Goal: Information Seeking & Learning: Learn about a topic

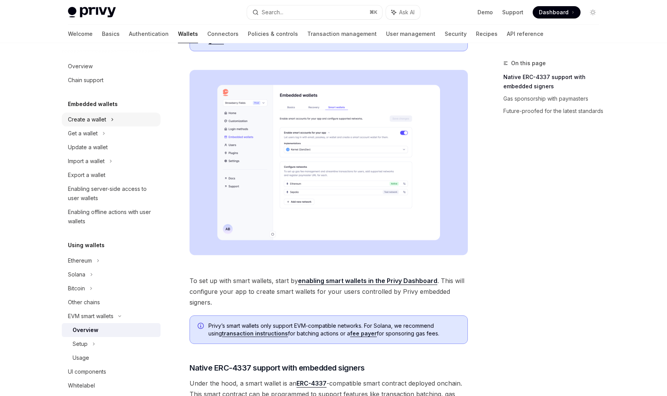
scroll to position [133, 0]
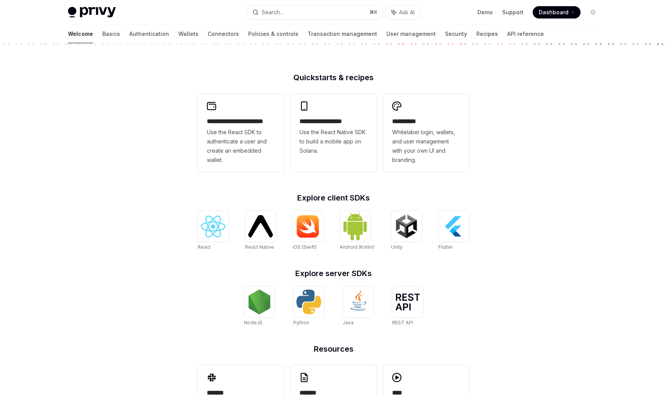
scroll to position [172, 0]
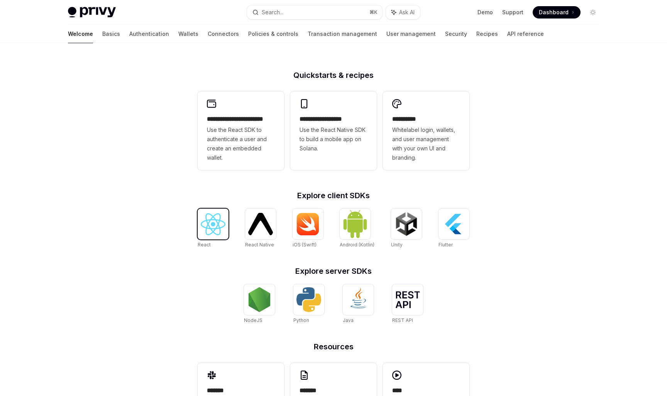
click at [212, 227] on img at bounding box center [213, 224] width 25 height 22
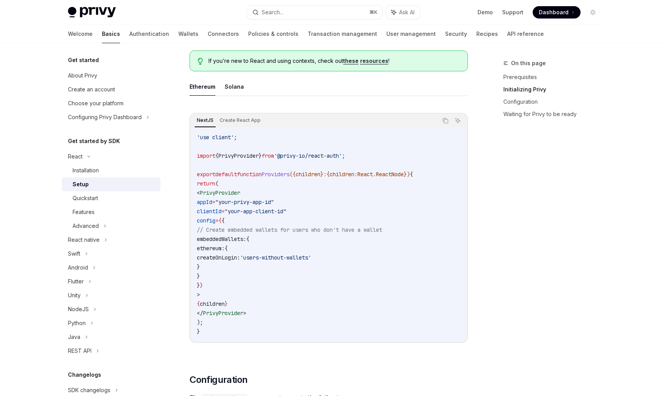
scroll to position [206, 0]
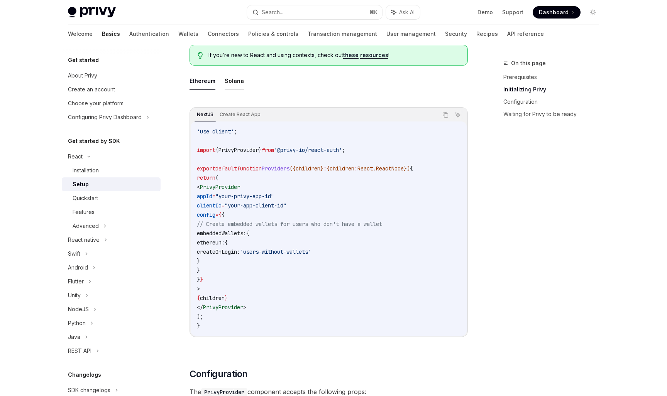
click at [235, 85] on button "Solana" at bounding box center [234, 81] width 19 height 18
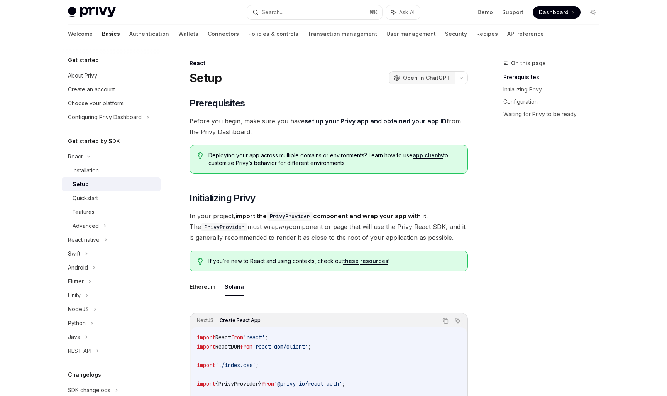
click at [431, 76] on span "Open in ChatGPT" at bounding box center [426, 78] width 47 height 8
click at [266, 122] on span "Before you begin, make sure you have set up your Privy app and obtained your ap…" at bounding box center [328, 127] width 278 height 22
click at [304, 133] on span "Before you begin, make sure you have set up your Privy app and obtained your ap…" at bounding box center [328, 127] width 278 height 22
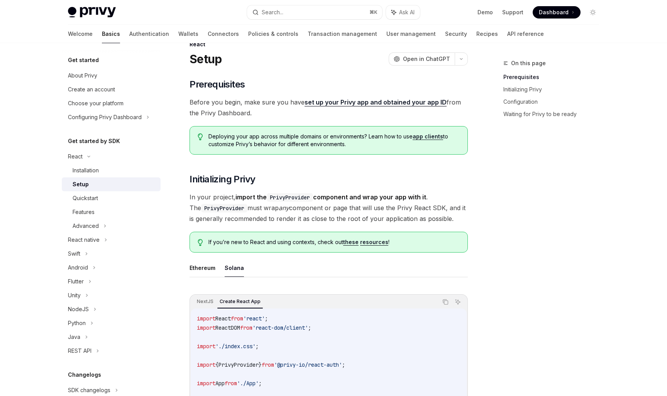
scroll to position [27, 0]
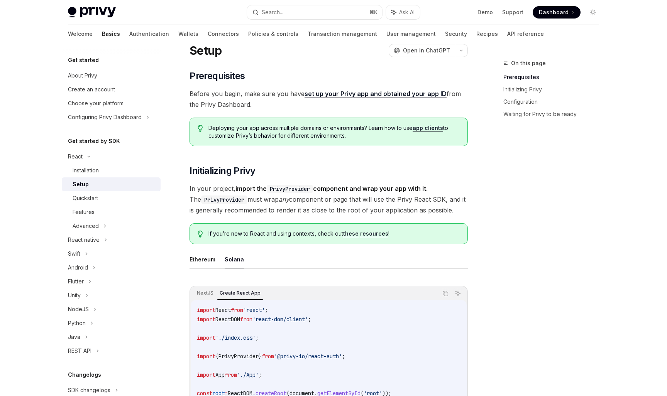
click at [344, 186] on strong "import the PrivyProvider component and wrap your app with it" at bounding box center [330, 189] width 191 height 8
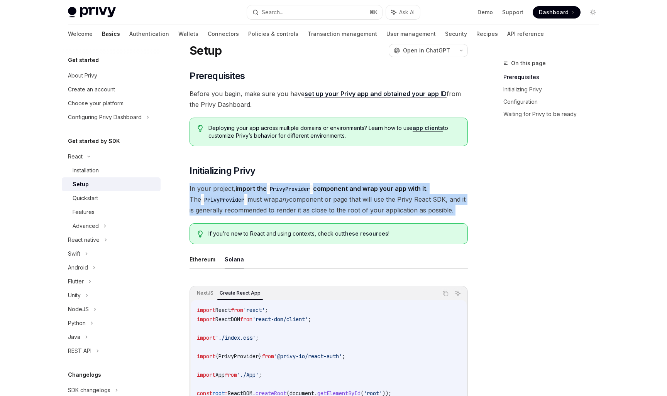
click at [385, 199] on span "In your project, import the PrivyProvider component and wrap your app with it .…" at bounding box center [328, 199] width 278 height 32
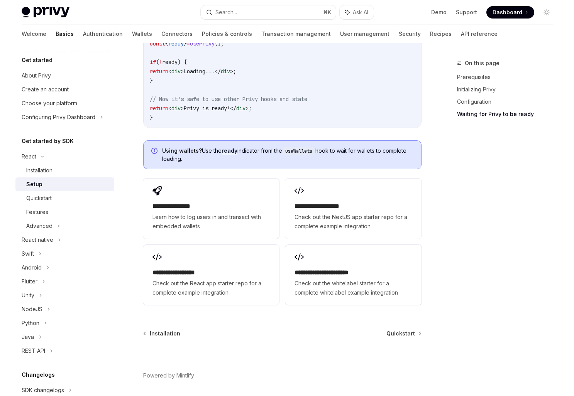
scroll to position [1002, 0]
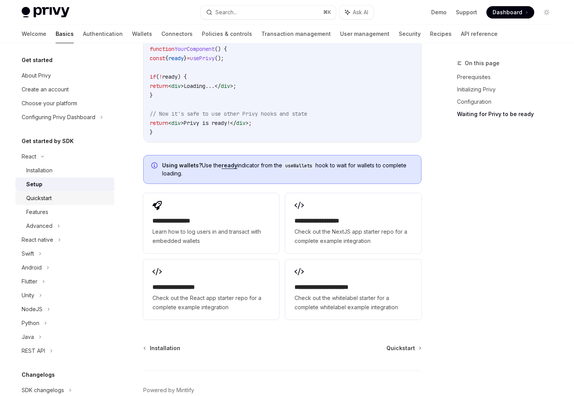
click at [49, 199] on div "Quickstart" at bounding box center [38, 198] width 25 height 9
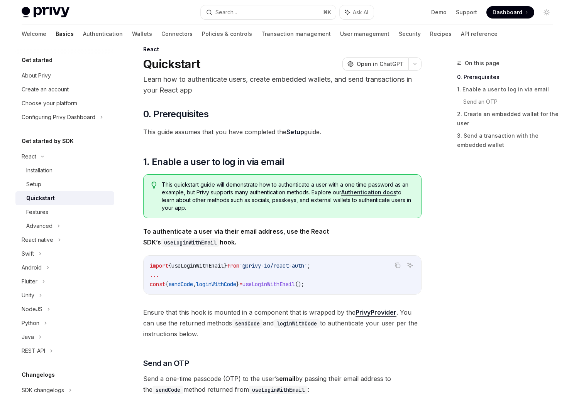
scroll to position [15, 0]
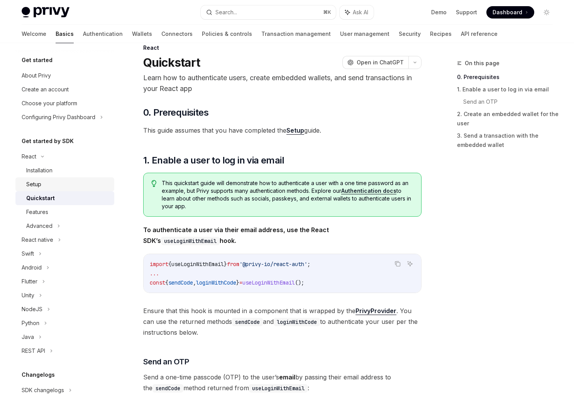
click at [50, 189] on link "Setup" at bounding box center [64, 184] width 99 height 14
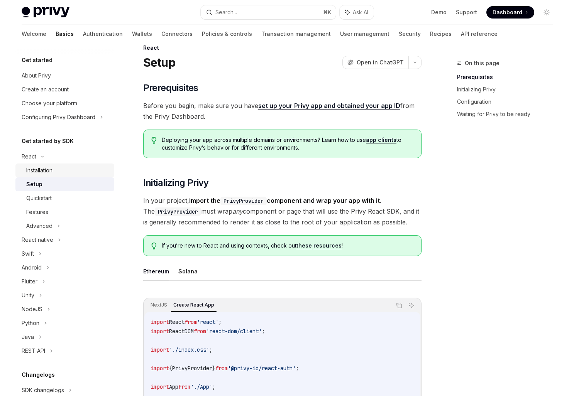
click at [74, 170] on div "Installation" at bounding box center [67, 170] width 83 height 9
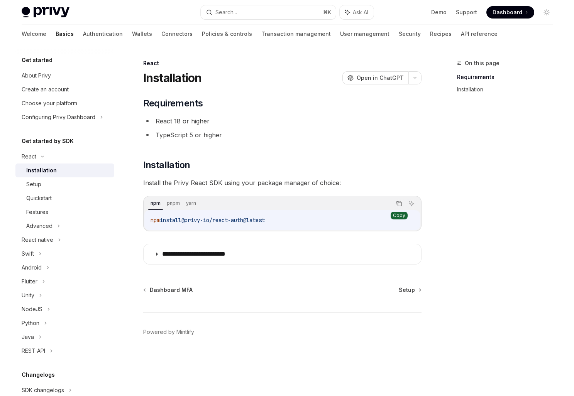
click at [400, 206] on icon "Copy the contents from the code block" at bounding box center [399, 204] width 6 height 6
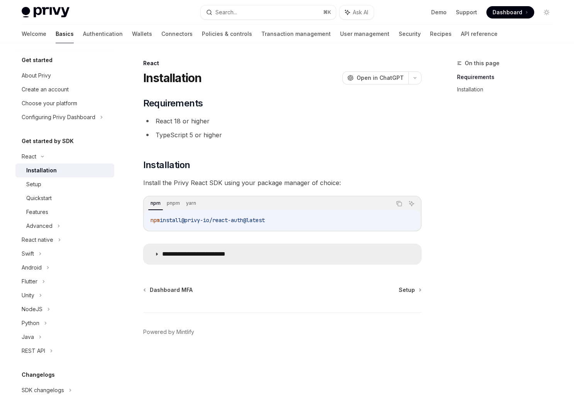
click at [157, 255] on icon at bounding box center [156, 254] width 5 height 5
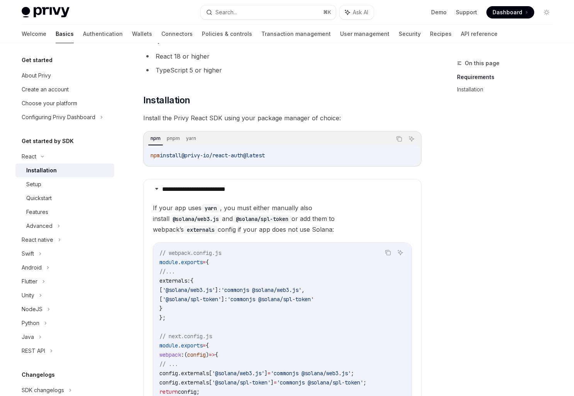
scroll to position [60, 0]
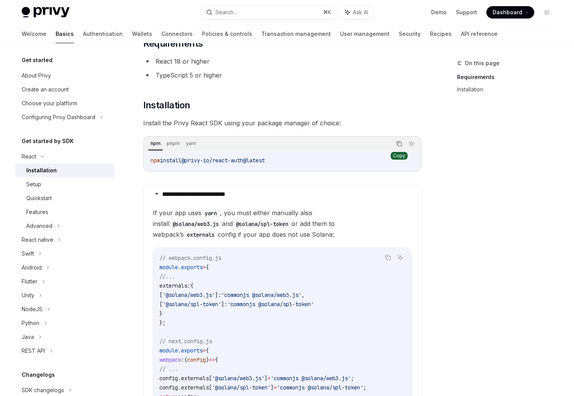
click at [401, 142] on icon "Copy the contents from the code block" at bounding box center [399, 144] width 6 height 6
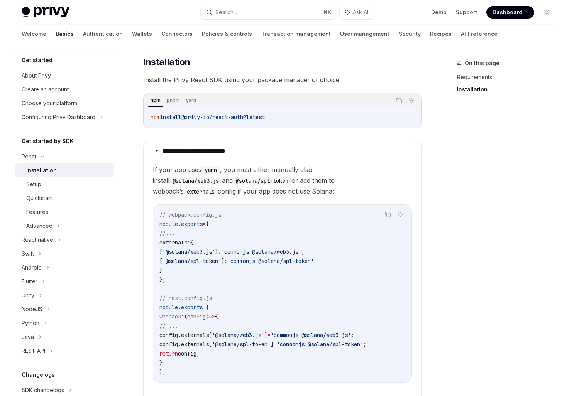
scroll to position [101, 0]
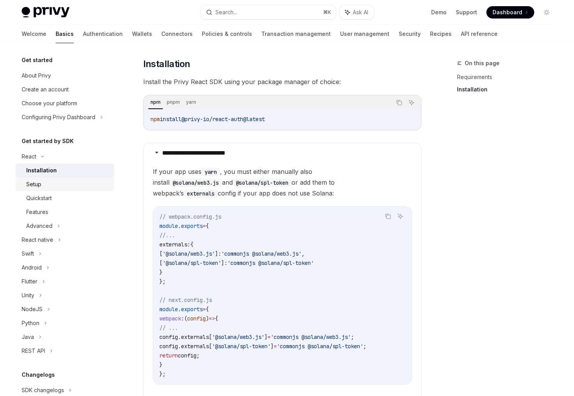
click at [61, 182] on div "Setup" at bounding box center [67, 184] width 83 height 9
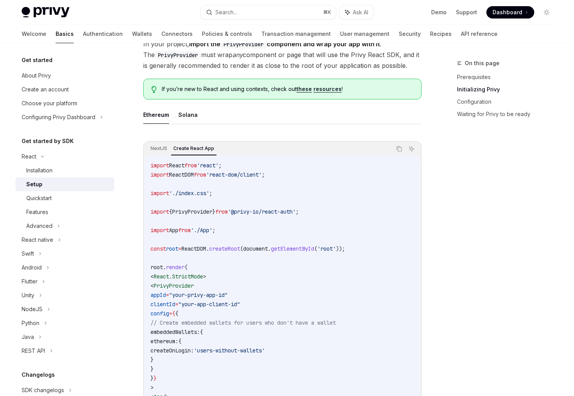
scroll to position [208, 0]
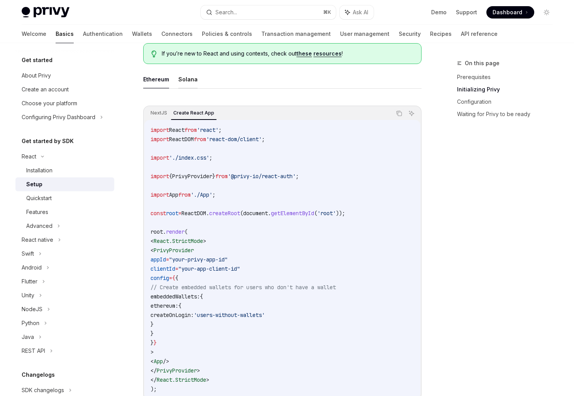
click at [187, 81] on button "Solana" at bounding box center [187, 79] width 19 height 18
type textarea "*"
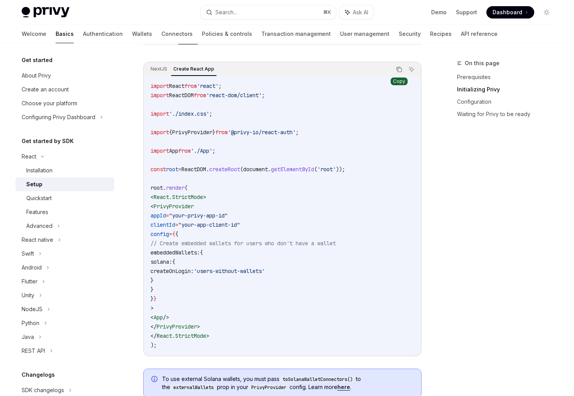
click at [397, 69] on icon "Copy the contents from the code block" at bounding box center [399, 69] width 6 height 6
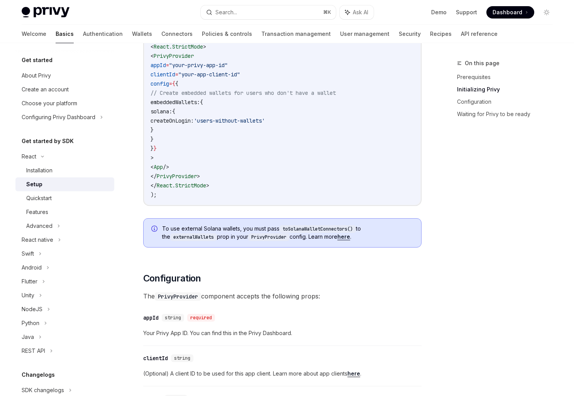
scroll to position [477, 0]
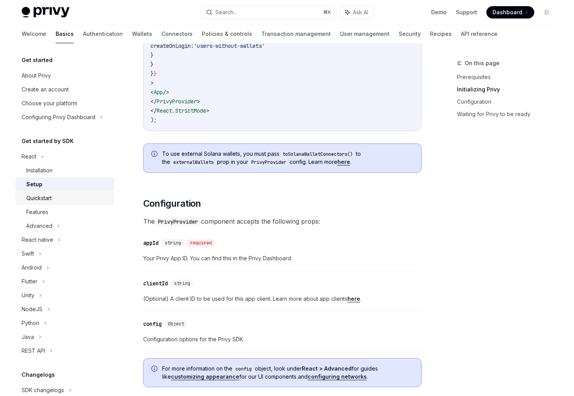
click at [42, 202] on div "Quickstart" at bounding box center [38, 198] width 25 height 9
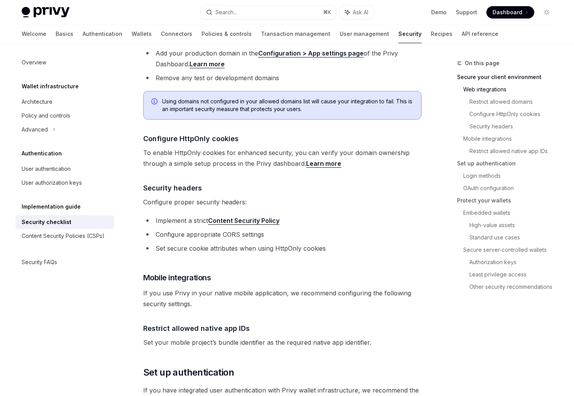
scroll to position [367, 0]
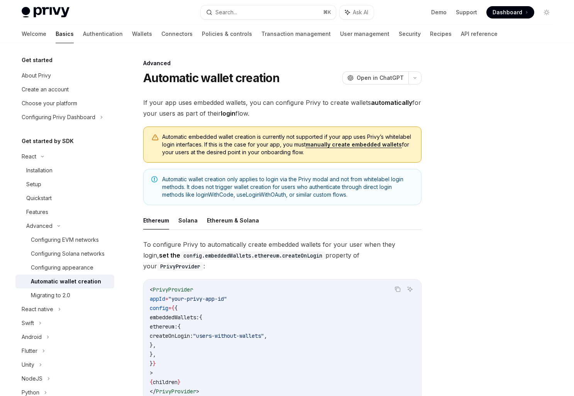
click at [223, 103] on span "If your app uses embedded wallets, you can configure Privy to create wallets au…" at bounding box center [282, 108] width 278 height 22
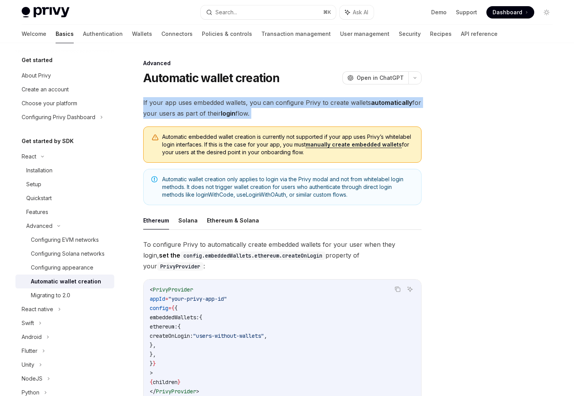
click at [223, 103] on span "If your app uses embedded wallets, you can configure Privy to create wallets au…" at bounding box center [282, 108] width 278 height 22
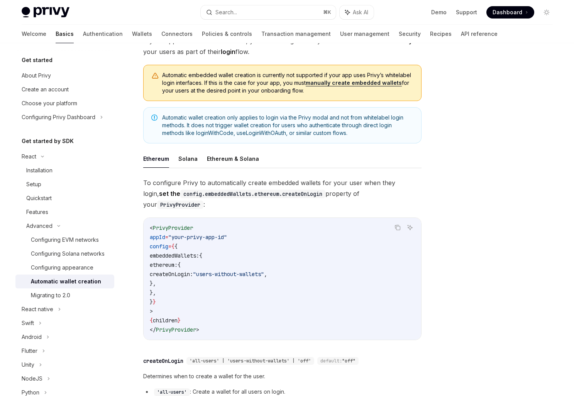
scroll to position [65, 0]
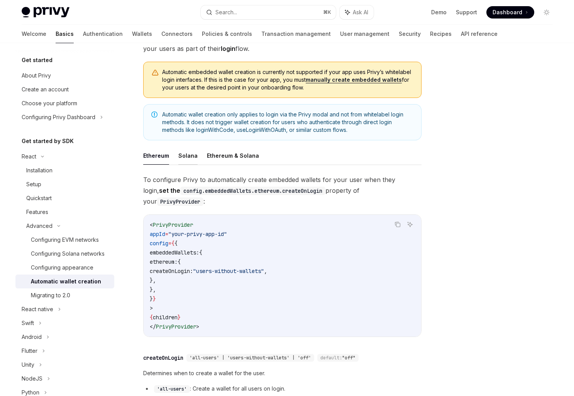
click at [193, 161] on button "Solana" at bounding box center [187, 156] width 19 height 18
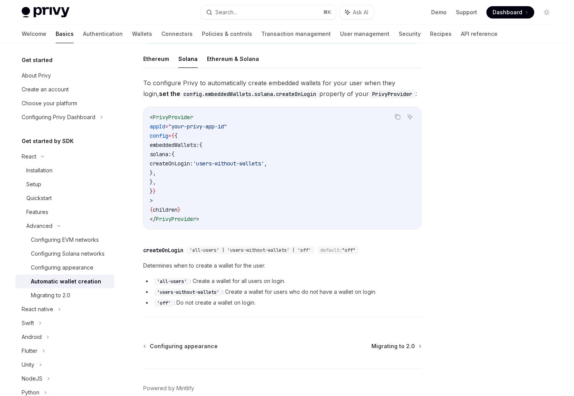
scroll to position [166, 0]
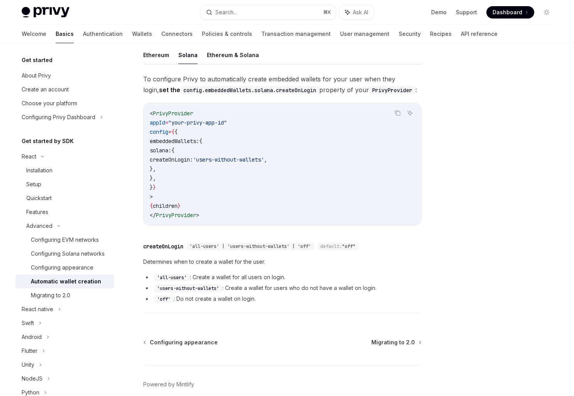
click at [209, 275] on li "'all-users' : Create a wallet for all users on login." at bounding box center [282, 277] width 278 height 9
click at [253, 290] on li "'users-without-wallets' : Create a wallet for users who do not have a wallet on…" at bounding box center [282, 288] width 278 height 9
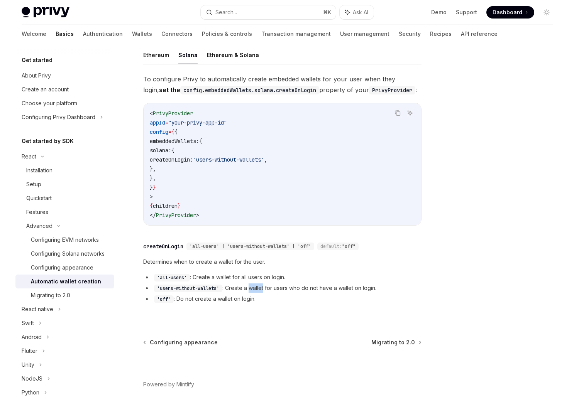
click at [253, 290] on li "'users-without-wallets' : Create a wallet for users who do not have a wallet on…" at bounding box center [282, 288] width 278 height 9
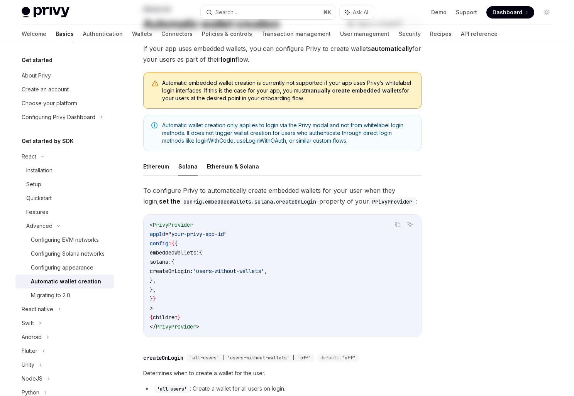
scroll to position [0, 0]
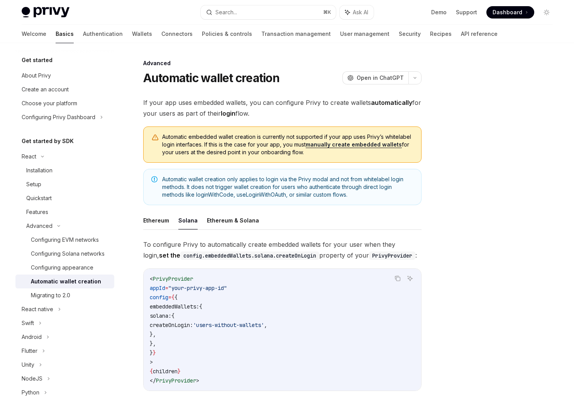
click at [348, 144] on link "manually create embedded wallets" at bounding box center [354, 144] width 96 height 7
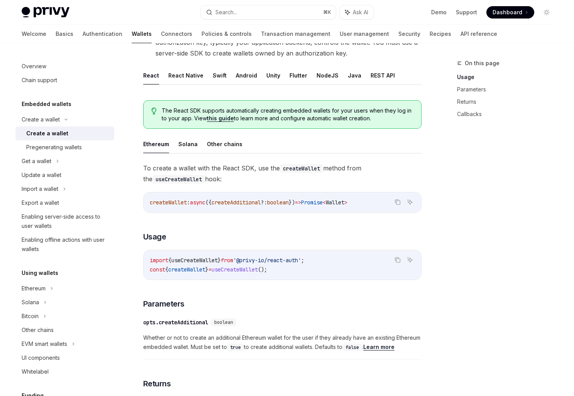
scroll to position [142, 0]
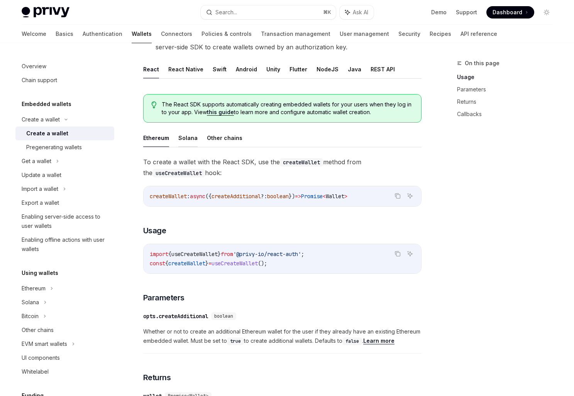
click at [185, 137] on button "Solana" at bounding box center [187, 138] width 19 height 18
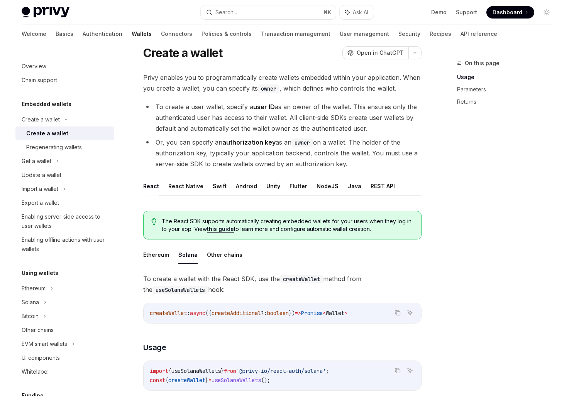
scroll to position [31, 0]
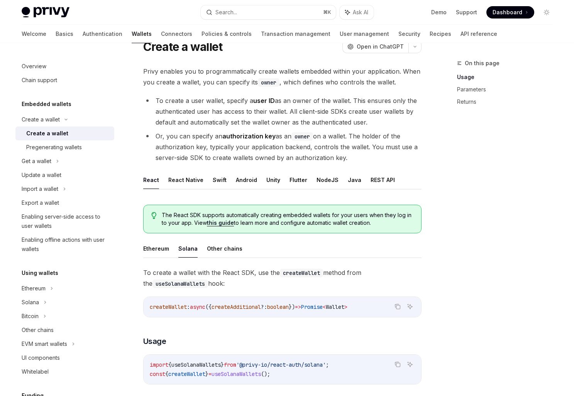
type textarea "*"
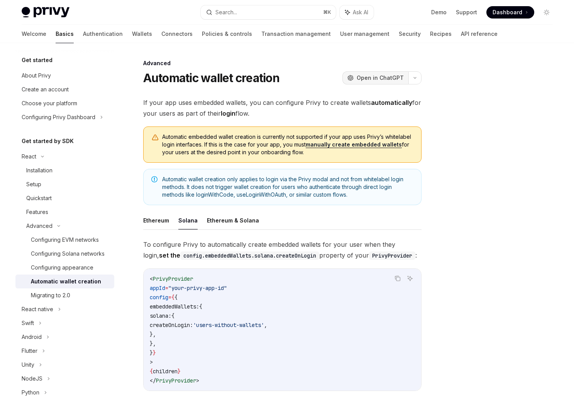
click at [372, 82] on button "OpenAI Open in ChatGPT" at bounding box center [375, 77] width 66 height 13
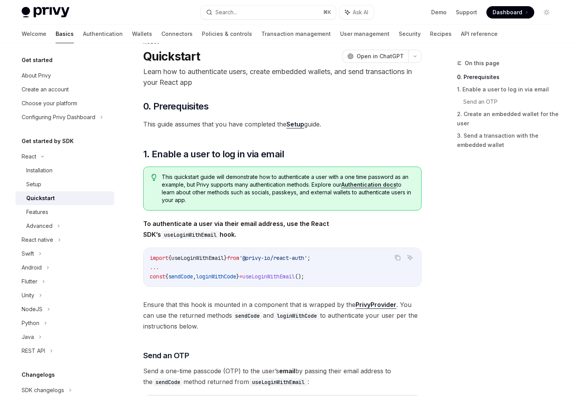
scroll to position [18, 0]
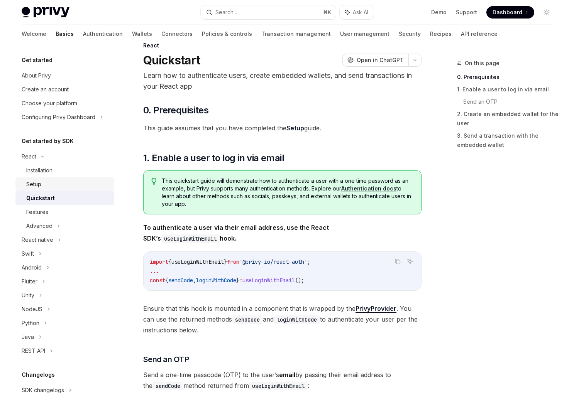
click at [40, 182] on div "Setup" at bounding box center [33, 184] width 15 height 9
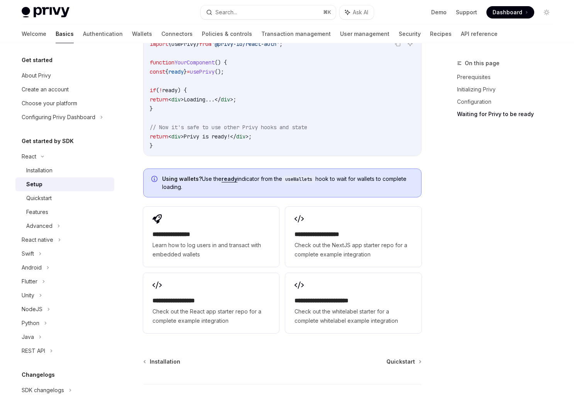
scroll to position [954, 0]
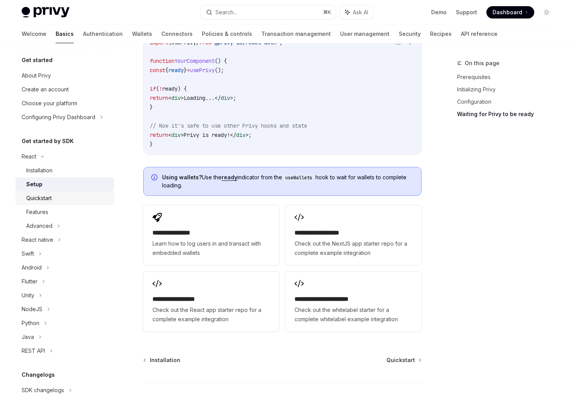
click at [63, 195] on div "Quickstart" at bounding box center [67, 198] width 83 height 9
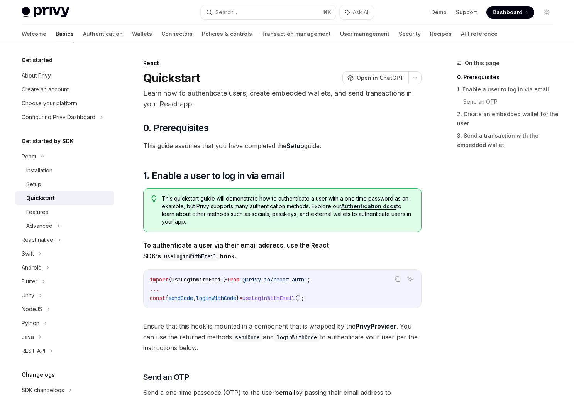
click at [275, 93] on p "Learn how to authenticate users, create embedded wallets, and send transactions…" at bounding box center [282, 99] width 278 height 22
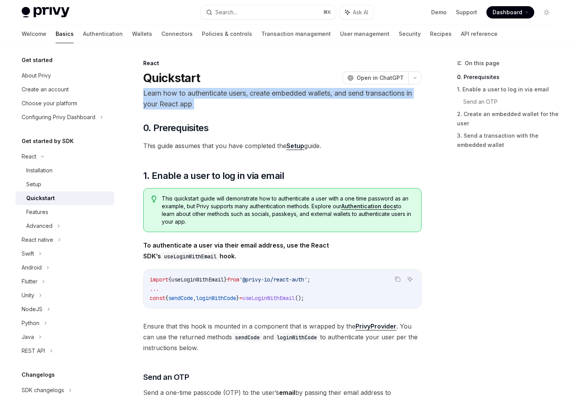
click at [220, 144] on span "This guide assumes that you have completed the Setup guide." at bounding box center [282, 145] width 278 height 11
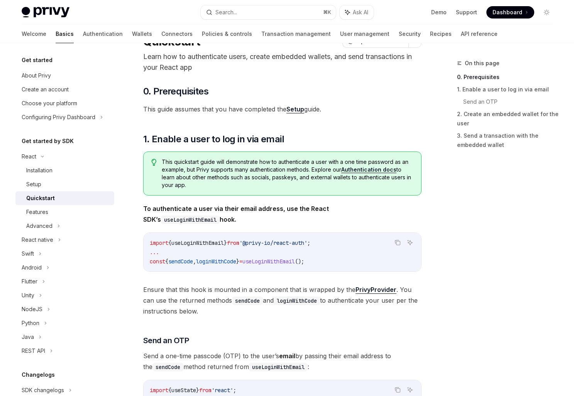
scroll to position [37, 0]
click at [277, 169] on span "This quickstart guide will demonstrate how to authenticate a user with a one ti…" at bounding box center [287, 173] width 251 height 31
click at [281, 169] on span "This quickstart guide will demonstrate how to authenticate a user with a one ti…" at bounding box center [287, 173] width 251 height 31
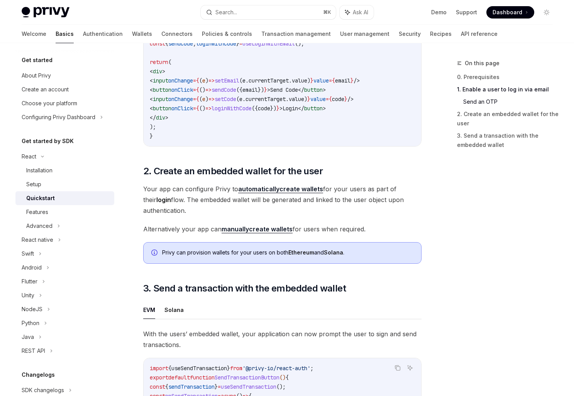
scroll to position [443, 0]
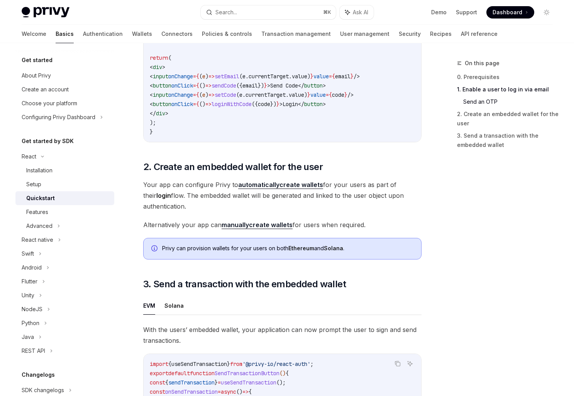
click at [192, 183] on span "Your app can configure Privy to automatically create wallets for your users as …" at bounding box center [282, 195] width 278 height 32
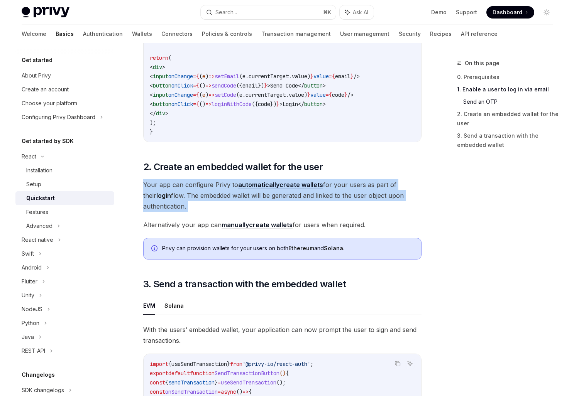
click at [192, 183] on span "Your app can configure Privy to automatically create wallets for your users as …" at bounding box center [282, 195] width 278 height 32
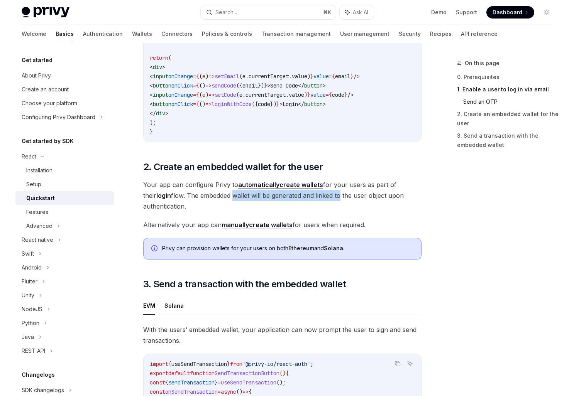
drag, startPoint x: 219, startPoint y: 192, endPoint x: 325, endPoint y: 189, distance: 106.1
click at [325, 189] on span "Your app can configure Privy to automatically create wallets for your users as …" at bounding box center [282, 195] width 278 height 32
click at [297, 185] on link "automatically create wallets" at bounding box center [280, 185] width 85 height 8
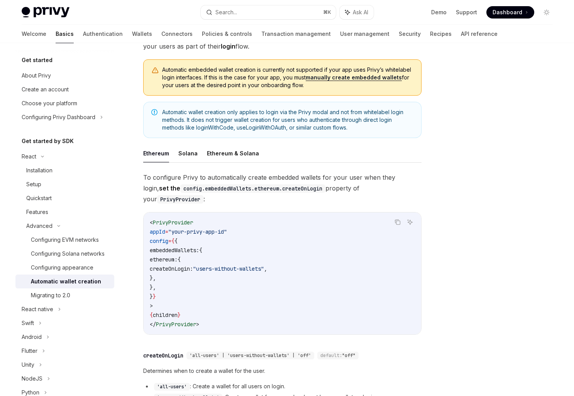
scroll to position [70, 0]
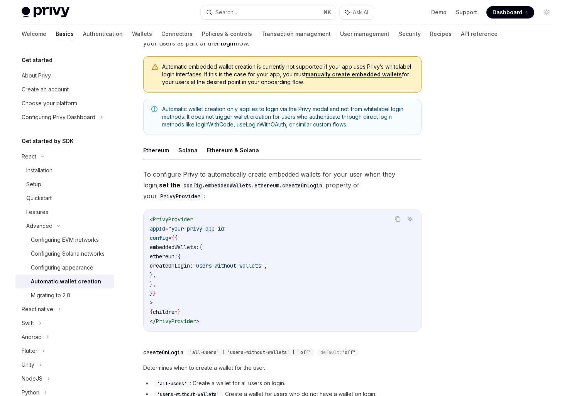
click at [185, 154] on button "Solana" at bounding box center [187, 150] width 19 height 18
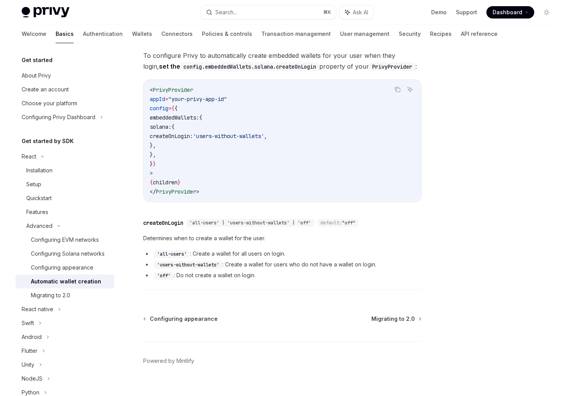
scroll to position [192, 0]
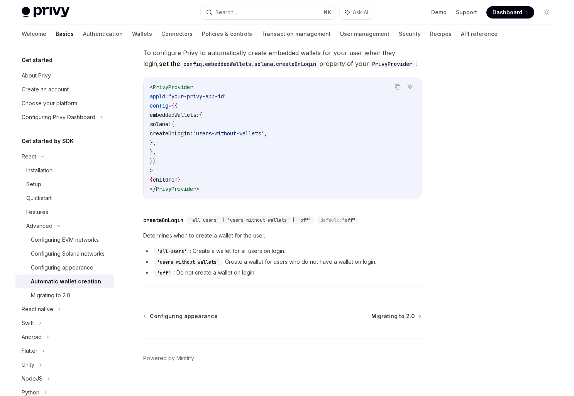
scroll to position [70, 0]
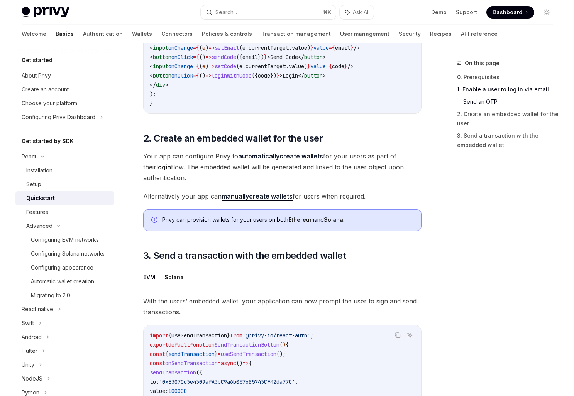
scroll to position [473, 0]
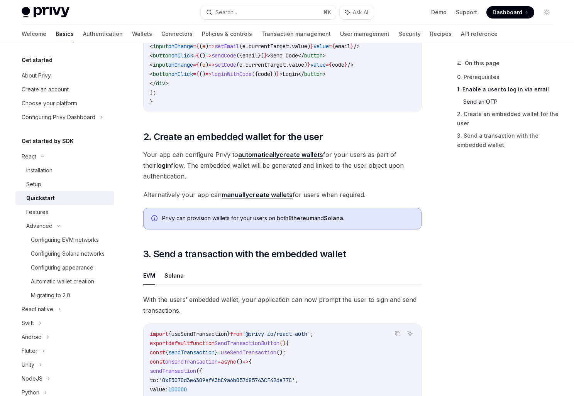
click at [193, 193] on span "Alternatively your app can manually create wallets for users when required." at bounding box center [282, 194] width 278 height 11
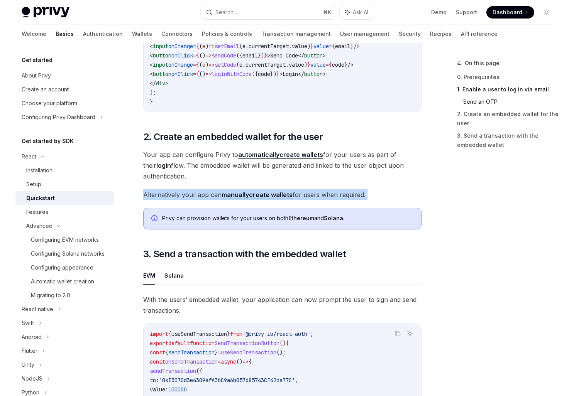
click at [193, 193] on span "Alternatively your app can manually create wallets for users when required." at bounding box center [282, 194] width 278 height 11
click at [203, 193] on span "Alternatively your app can manually create wallets for users when required." at bounding box center [282, 194] width 278 height 11
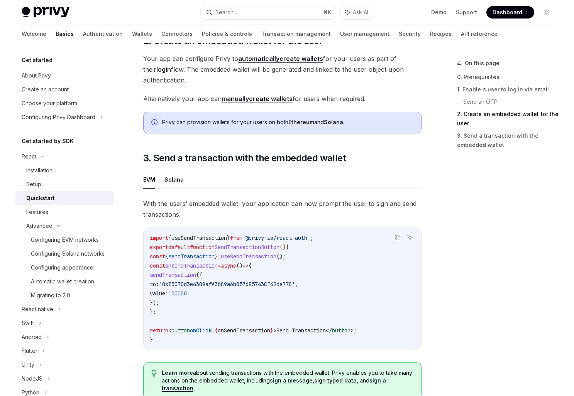
scroll to position [571, 0]
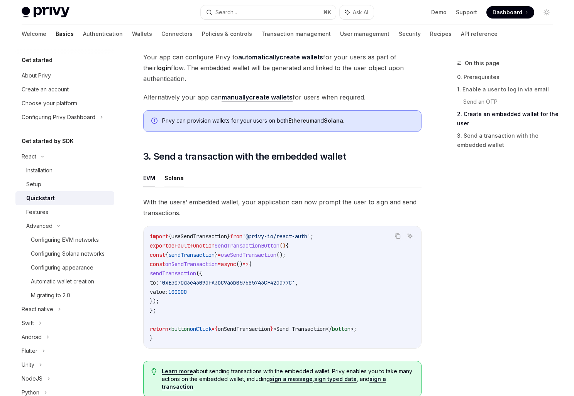
click at [173, 179] on button "Solana" at bounding box center [173, 178] width 19 height 18
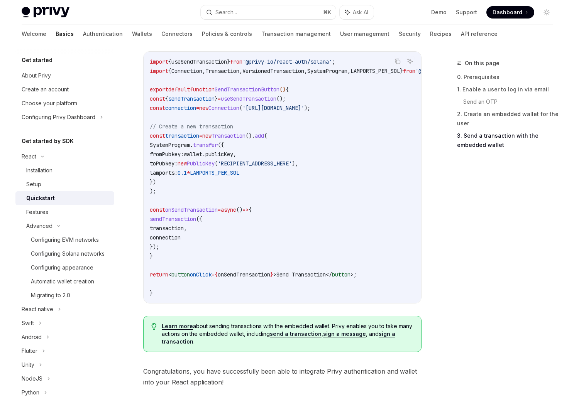
scroll to position [826, 0]
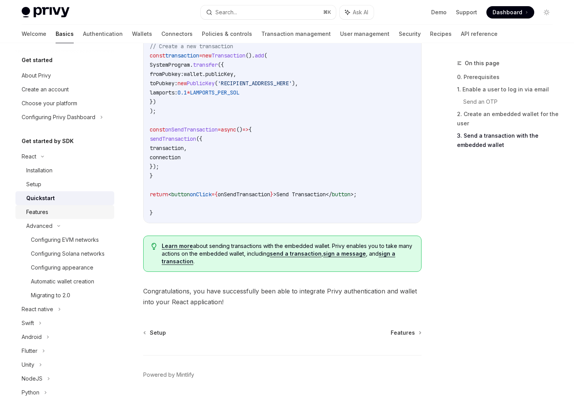
click at [46, 214] on div "Features" at bounding box center [37, 212] width 22 height 9
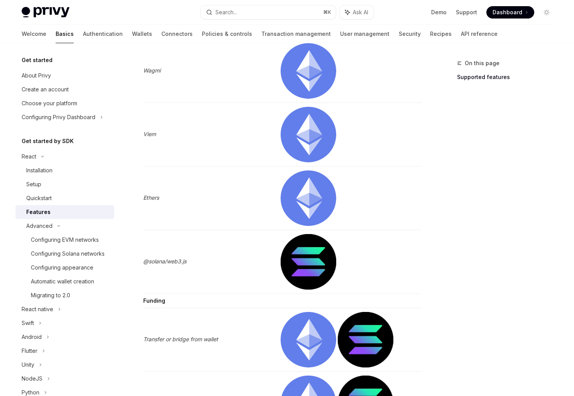
scroll to position [1590, 0]
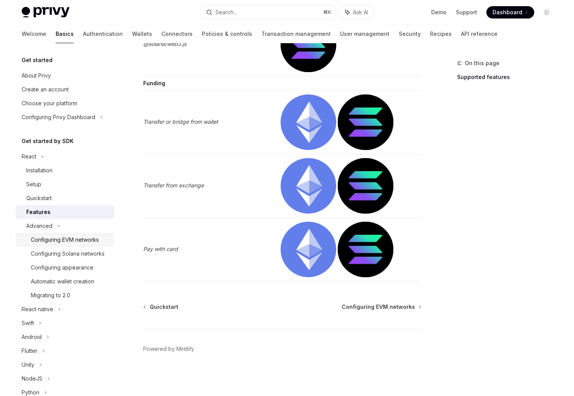
click at [66, 243] on div "Configuring EVM networks" at bounding box center [65, 239] width 68 height 9
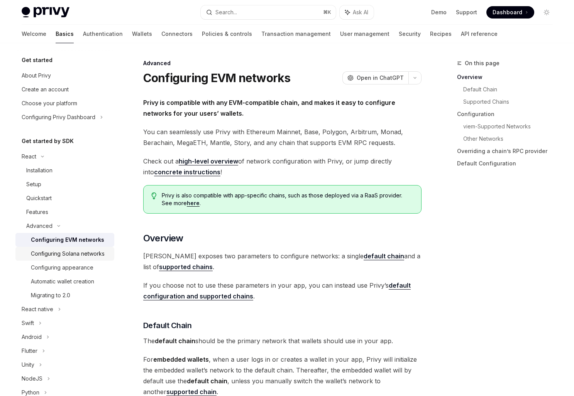
click at [78, 254] on div "Configuring Solana networks" at bounding box center [68, 253] width 74 height 9
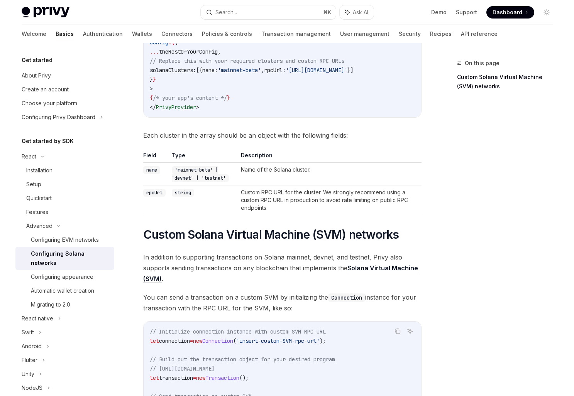
scroll to position [132, 0]
click at [284, 200] on td "Custom RPC URL for the cluster. We strongly recommend using a custom RPC URL in…" at bounding box center [330, 201] width 184 height 30
click at [446, 215] on div "On this page Custom Solana Virtual Machine (SVM) networks" at bounding box center [499, 228] width 117 height 338
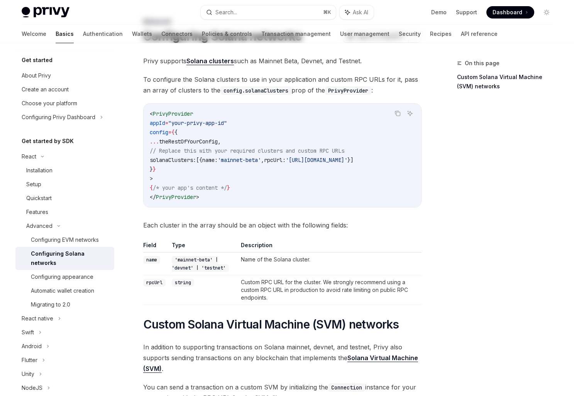
scroll to position [0, 0]
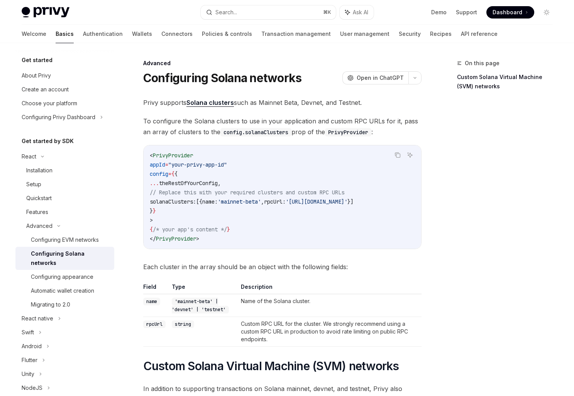
click at [184, 202] on span "solanaClusters:" at bounding box center [173, 201] width 46 height 7
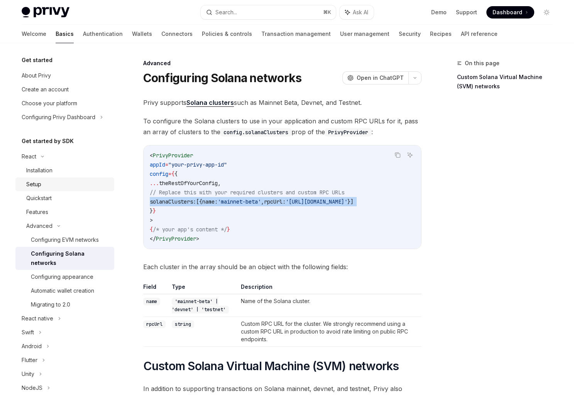
click at [45, 183] on div "Setup" at bounding box center [67, 184] width 83 height 9
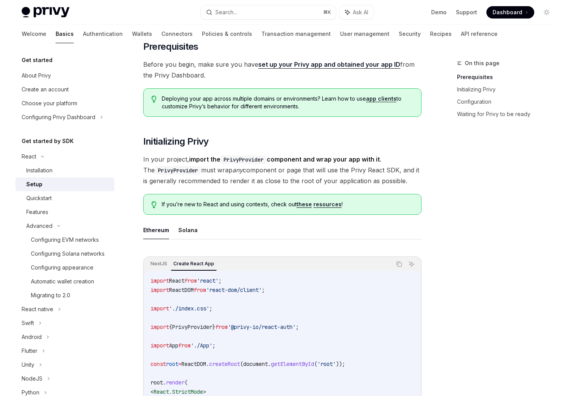
scroll to position [45, 0]
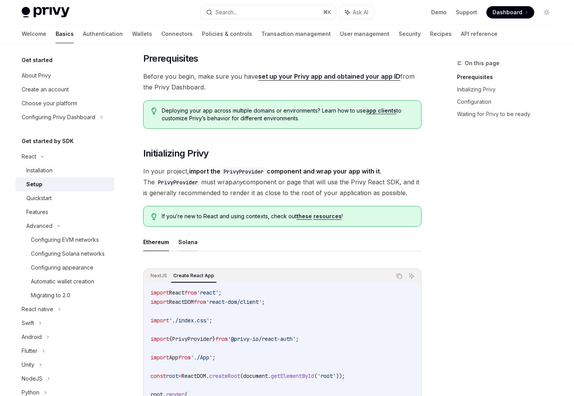
click at [189, 238] on button "Solana" at bounding box center [187, 242] width 19 height 18
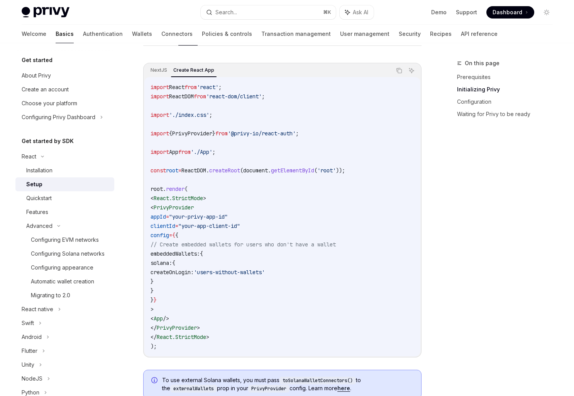
scroll to position [253, 0]
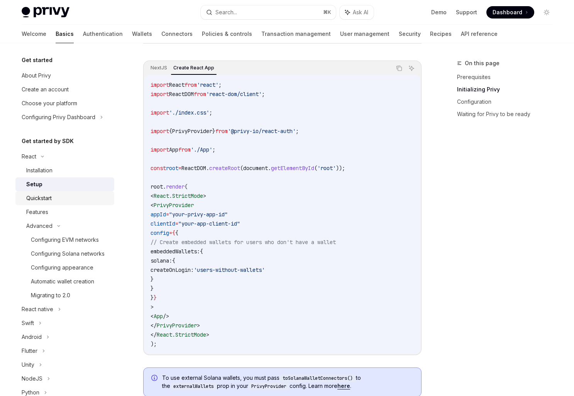
click at [46, 202] on div "Quickstart" at bounding box center [38, 198] width 25 height 9
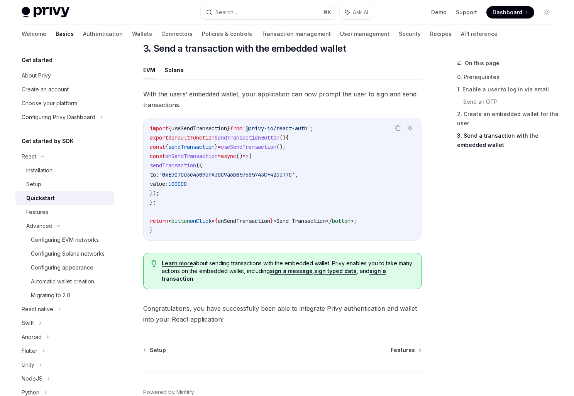
scroll to position [722, 0]
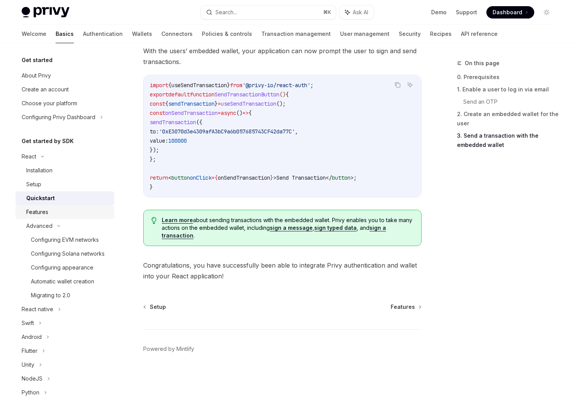
click at [49, 211] on div "Features" at bounding box center [67, 212] width 83 height 9
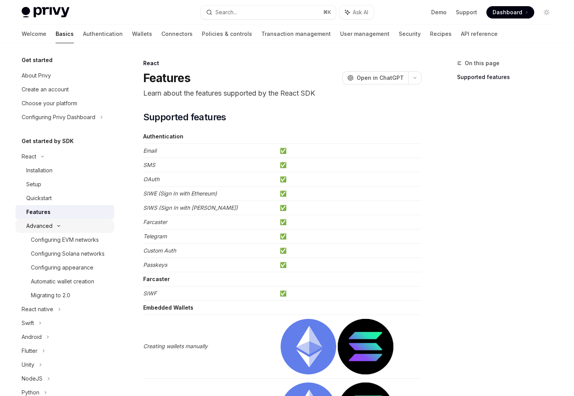
click at [57, 226] on icon at bounding box center [58, 226] width 9 height 3
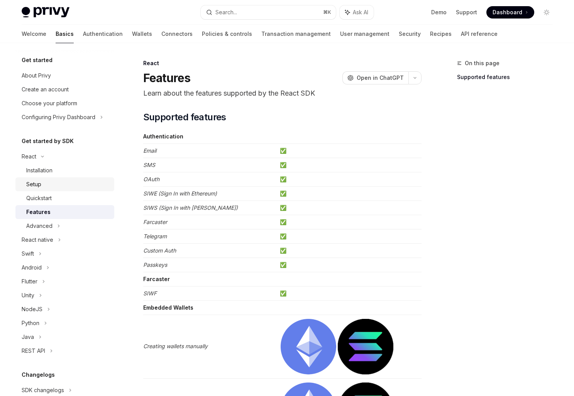
click at [51, 177] on link "Setup" at bounding box center [64, 184] width 99 height 14
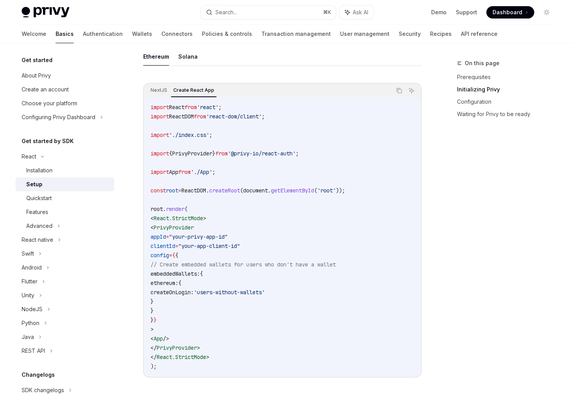
scroll to position [230, 0]
click at [189, 64] on button "Solana" at bounding box center [187, 56] width 19 height 18
type textarea "*"
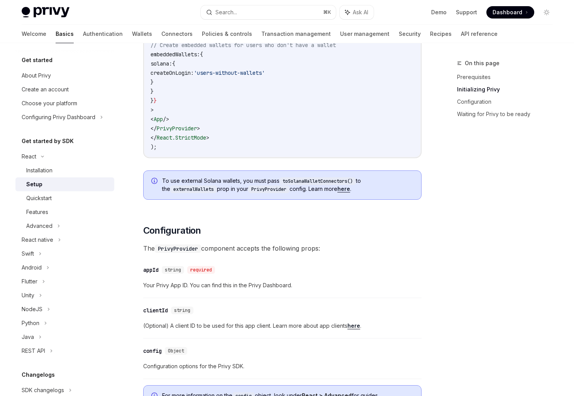
scroll to position [460, 0]
